Goal: Obtain resource: Download file/media

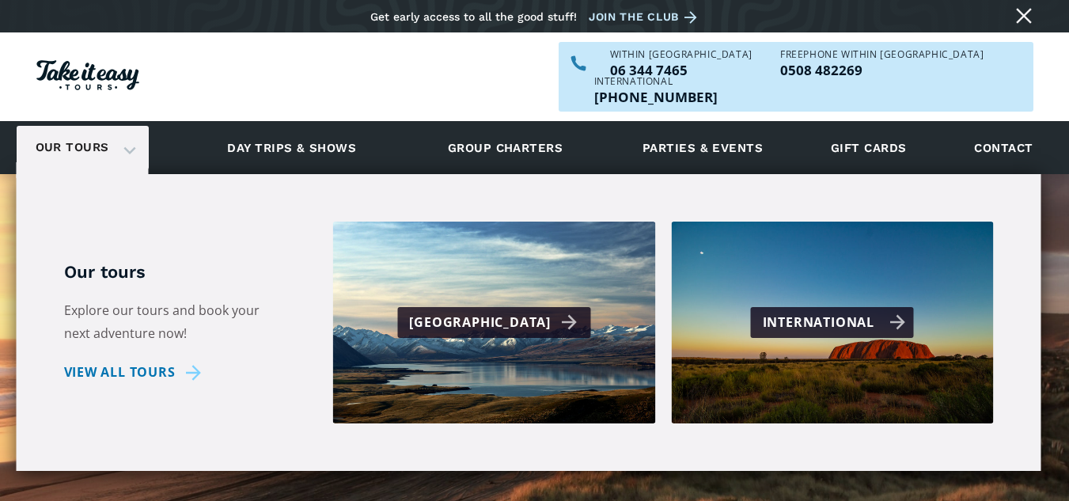
click at [825, 311] on div "International" at bounding box center [834, 322] width 143 height 23
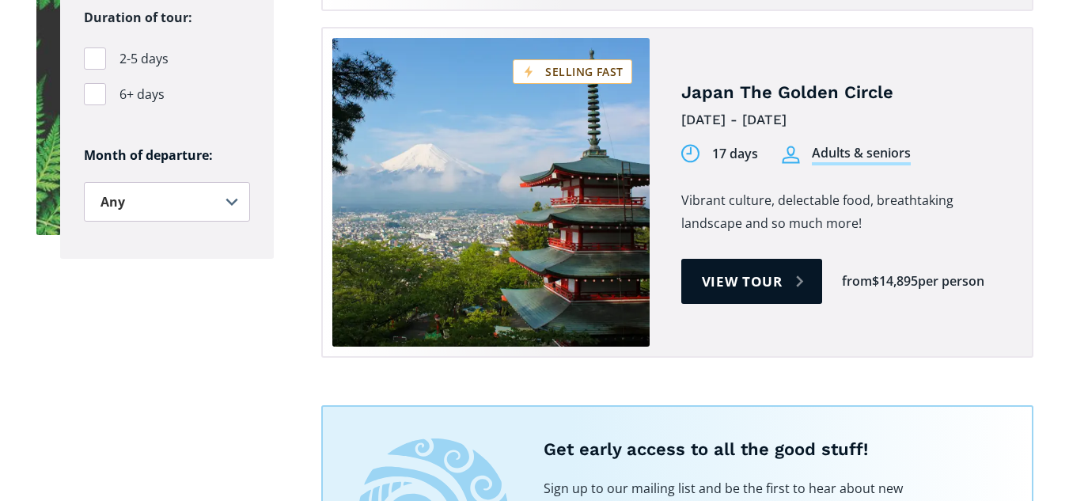
scroll to position [1456, 0]
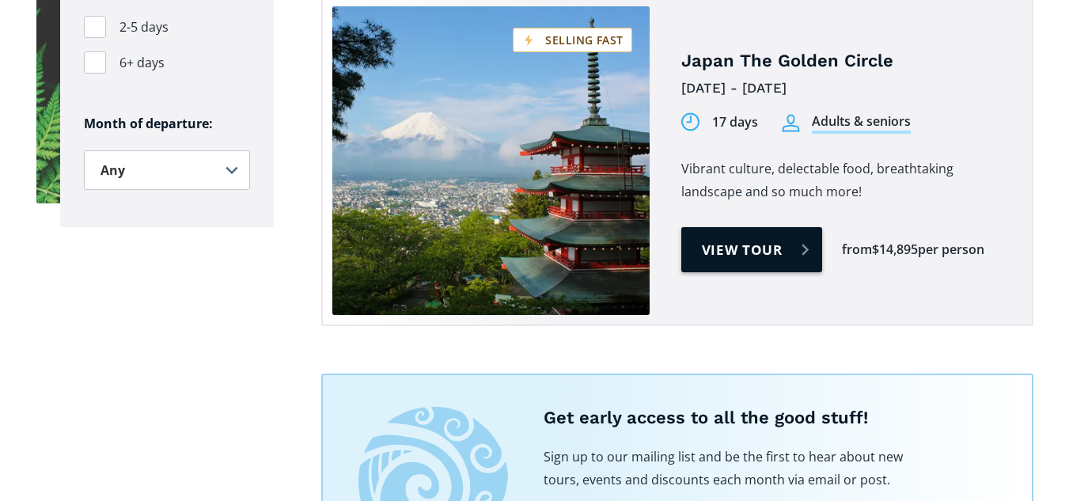
click at [787, 227] on link "View tour" at bounding box center [753, 249] width 142 height 45
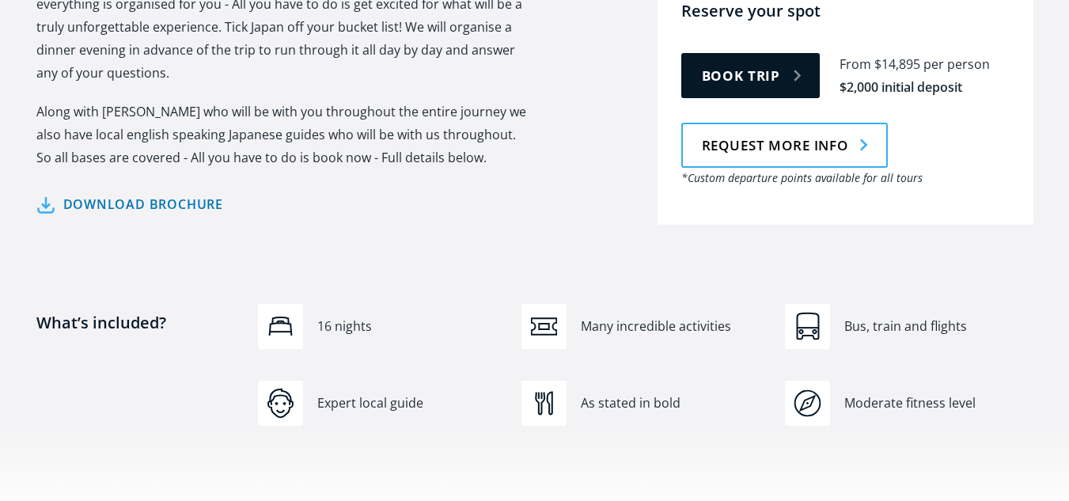
scroll to position [950, 0]
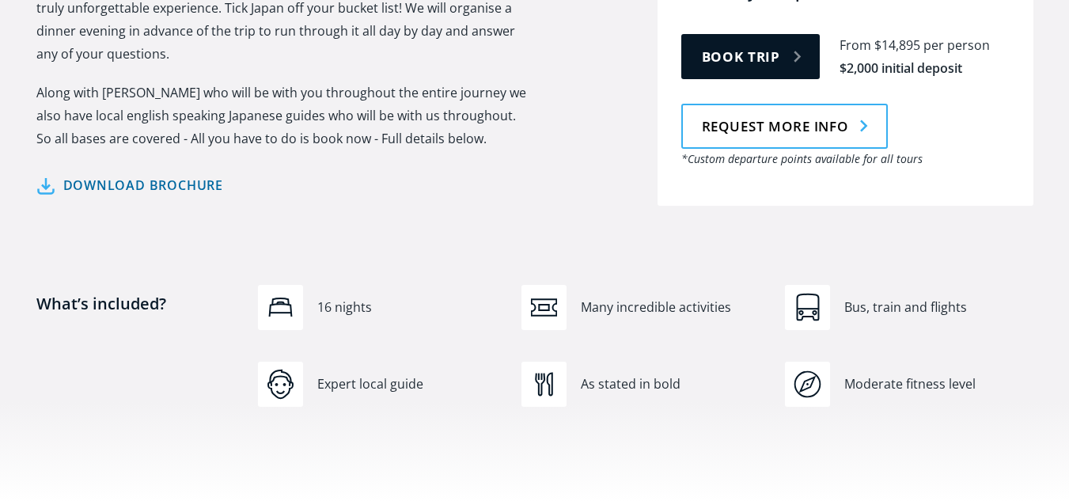
click at [192, 174] on link "Download brochure" at bounding box center [130, 185] width 188 height 23
